Goal: Transaction & Acquisition: Purchase product/service

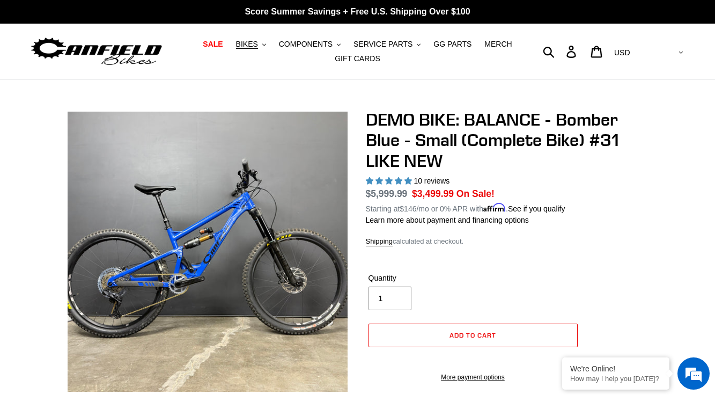
select select "highest-rating"
click at [251, 45] on span "BIKES" at bounding box center [247, 44] width 22 height 9
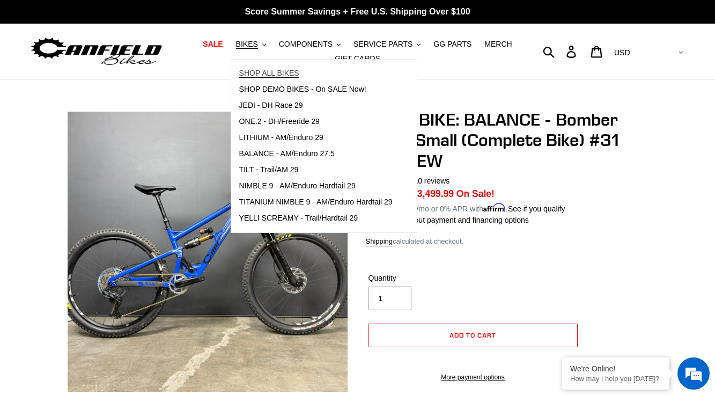
click at [262, 78] on link "SHOP ALL BIKES" at bounding box center [316, 73] width 170 height 16
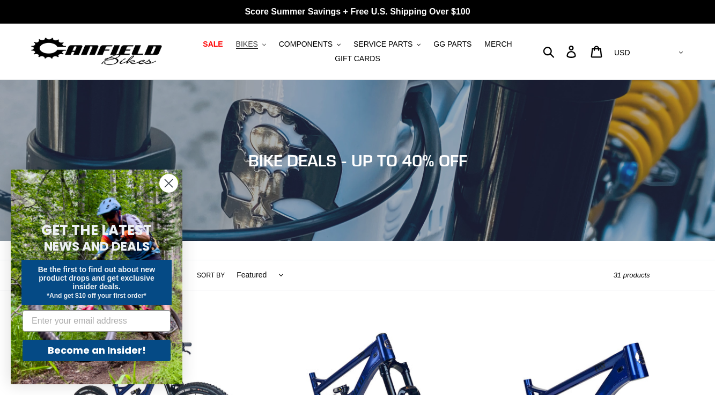
click at [258, 43] on span "BIKES" at bounding box center [247, 44] width 22 height 9
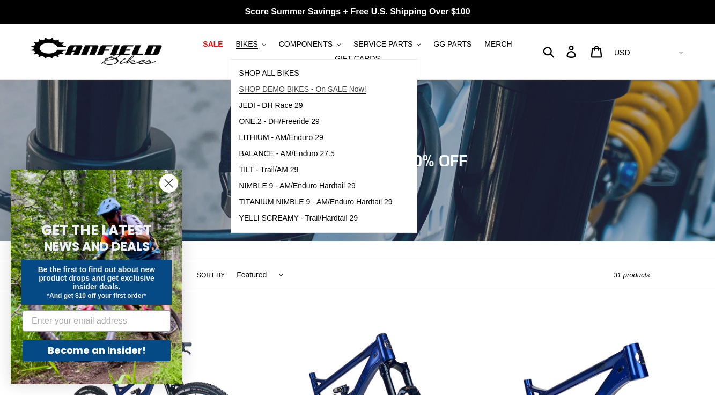
click at [268, 84] on link "SHOP DEMO BIKES - On SALE Now!" at bounding box center [316, 90] width 170 height 16
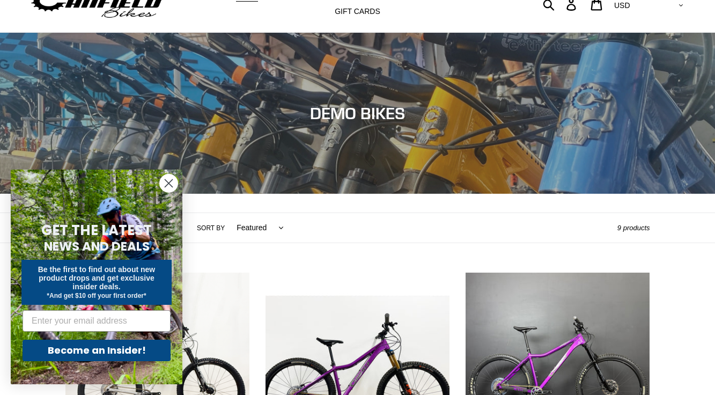
scroll to position [73, 0]
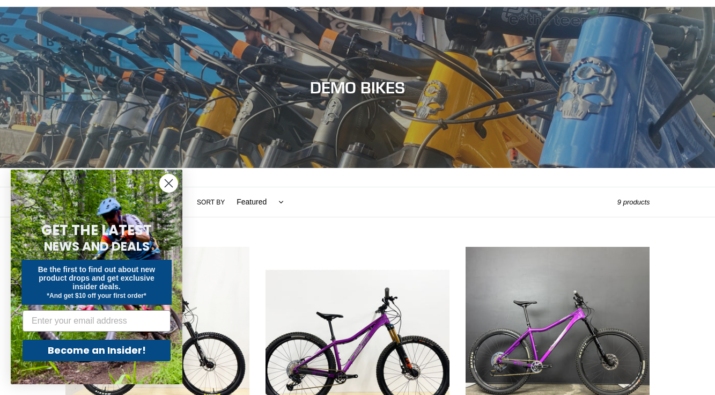
click at [170, 185] on circle "Close dialog" at bounding box center [169, 183] width 18 height 18
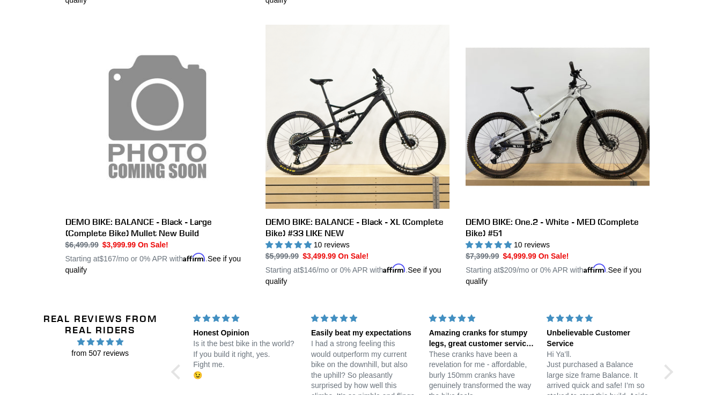
scroll to position [856, 0]
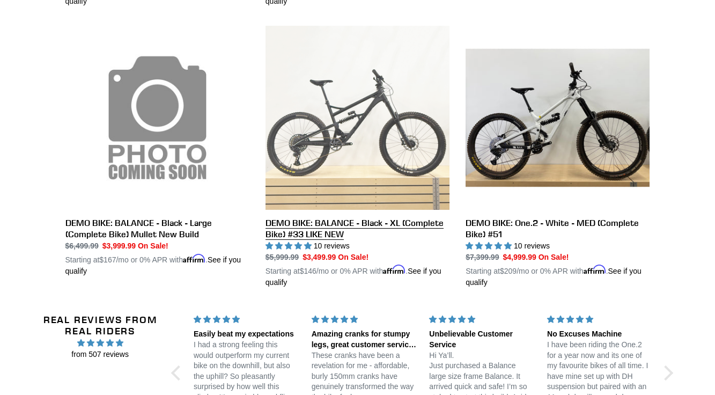
click at [310, 171] on link "DEMO BIKE: BALANCE - Black - XL (Complete Bike) #33 LIKE NEW" at bounding box center [358, 157] width 184 height 262
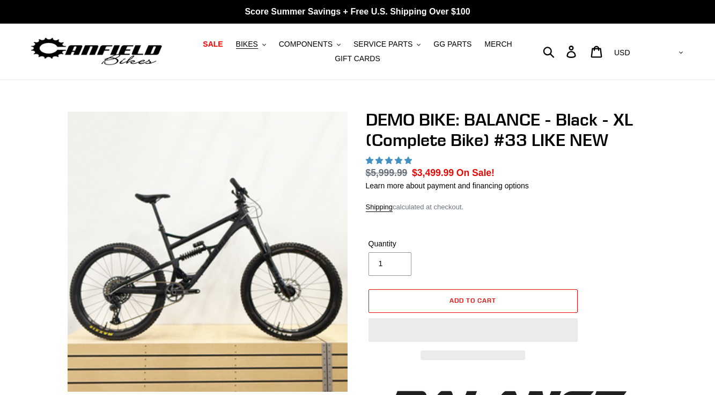
select select "highest-rating"
